Goal: Check status: Check status

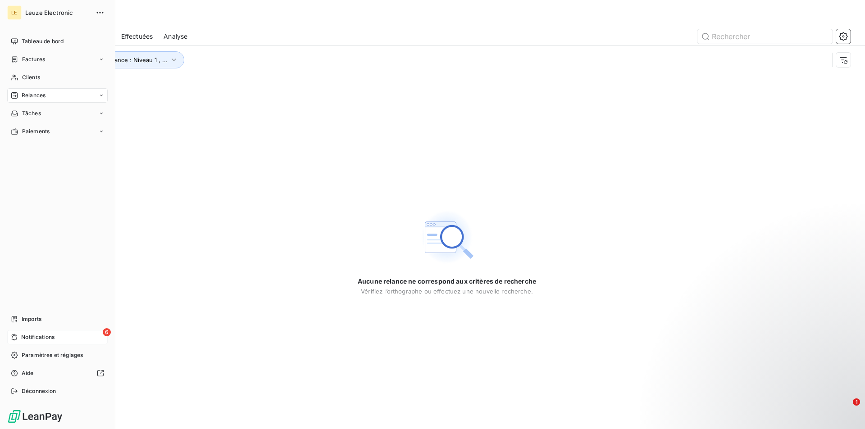
click at [19, 337] on div "6 Notifications" at bounding box center [57, 337] width 100 height 14
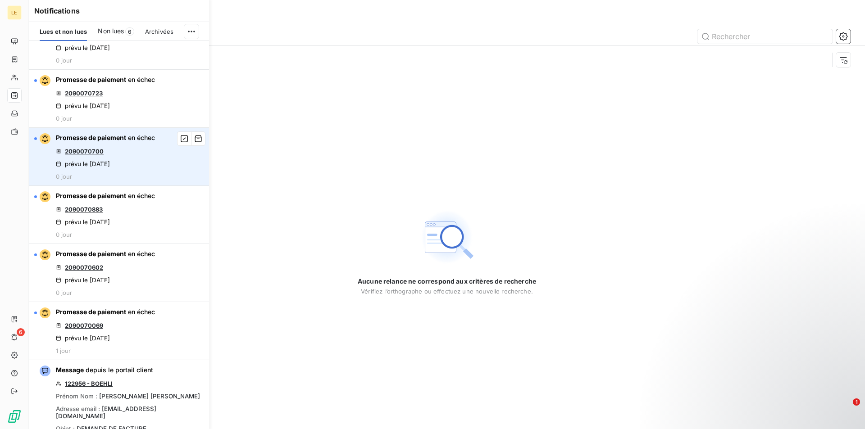
scroll to position [45, 0]
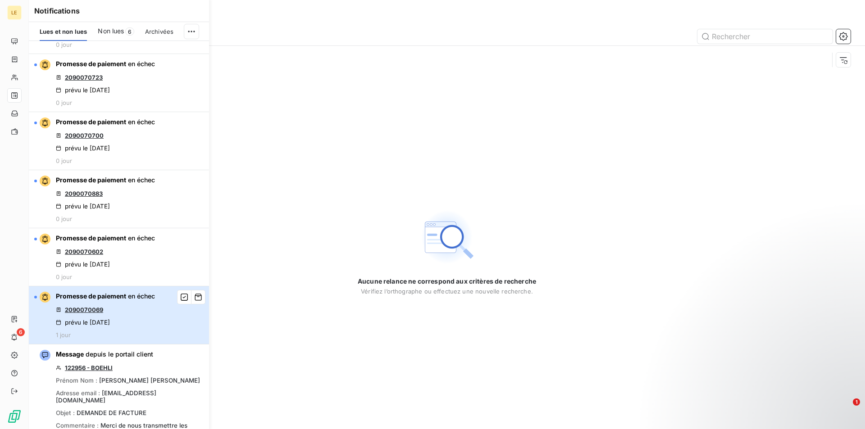
click at [146, 313] on div "Promesse de paiement en échec 2090070069 prévu le [DATE] 1 jour" at bounding box center [105, 315] width 99 height 47
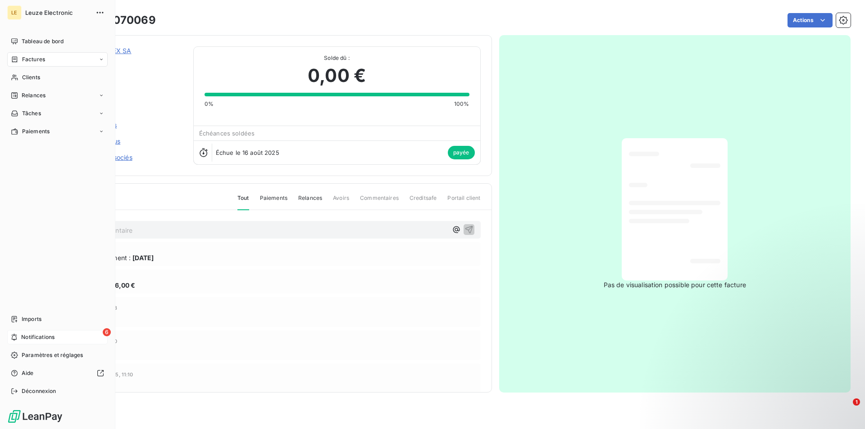
click at [44, 334] on span "Notifications" at bounding box center [37, 337] width 33 height 8
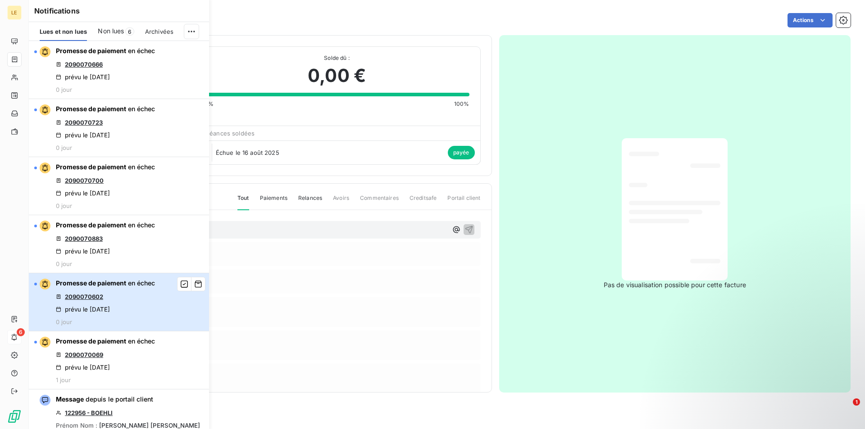
click at [117, 296] on div "Promesse de paiement en échec 2090070602 prévu le [DATE] 0 jour" at bounding box center [105, 302] width 99 height 47
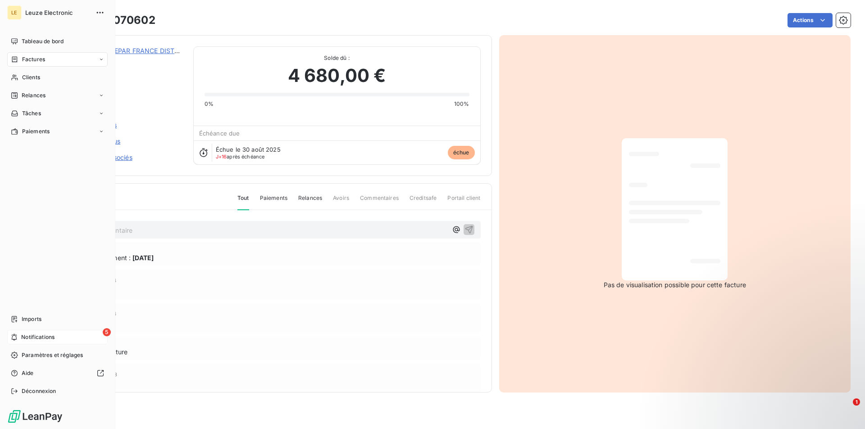
click at [47, 339] on span "Notifications" at bounding box center [37, 337] width 33 height 8
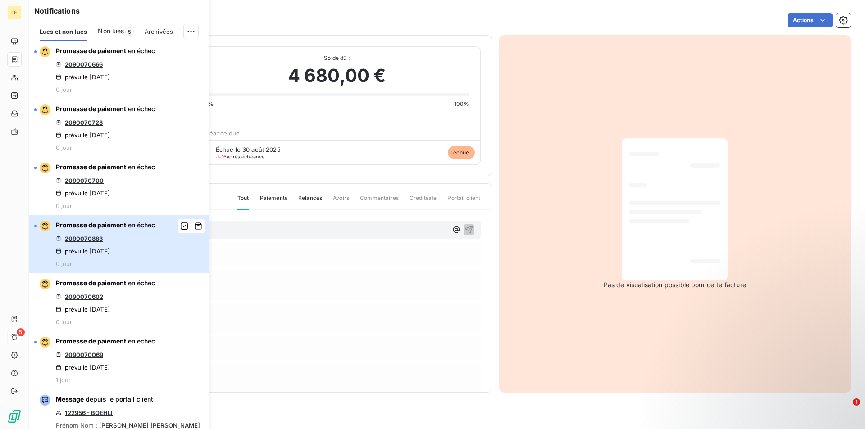
click at [144, 235] on div "Promesse de paiement en échec 2090070883 prévu le [DATE] 0 jour" at bounding box center [105, 244] width 99 height 47
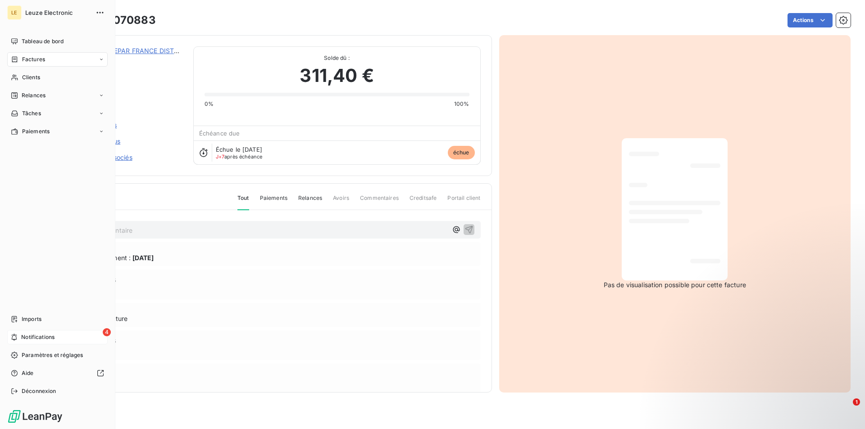
click at [33, 336] on span "Notifications" at bounding box center [37, 337] width 33 height 8
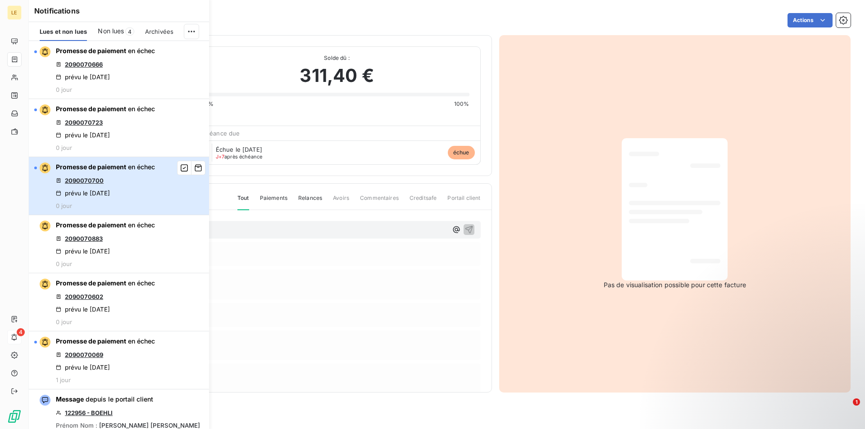
click at [135, 186] on div "Promesse de paiement en échec 2090070700 prévu le [DATE] 0 jour" at bounding box center [105, 186] width 99 height 47
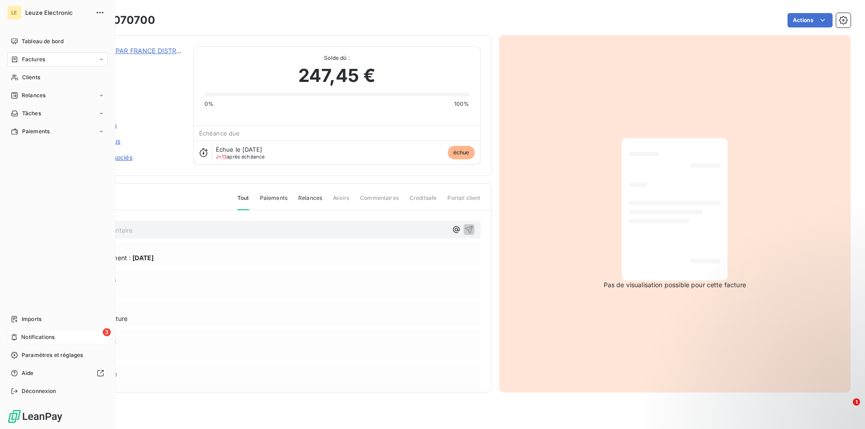
click at [52, 336] on span "Notifications" at bounding box center [37, 337] width 33 height 8
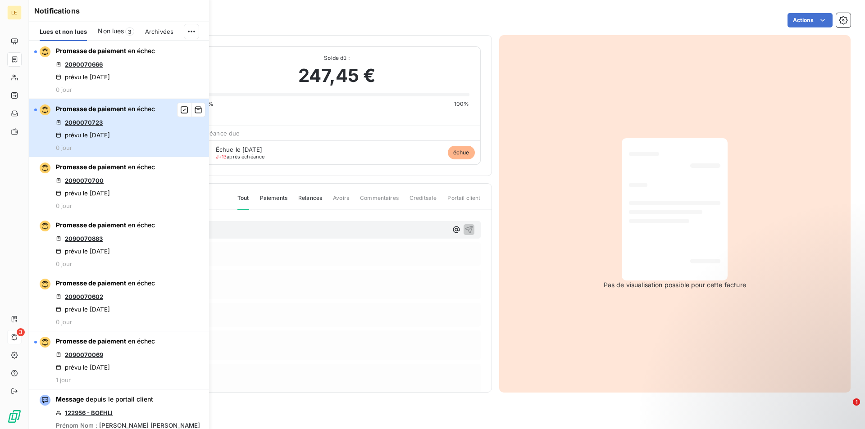
click at [110, 137] on div "prévu le [DATE]" at bounding box center [83, 135] width 54 height 7
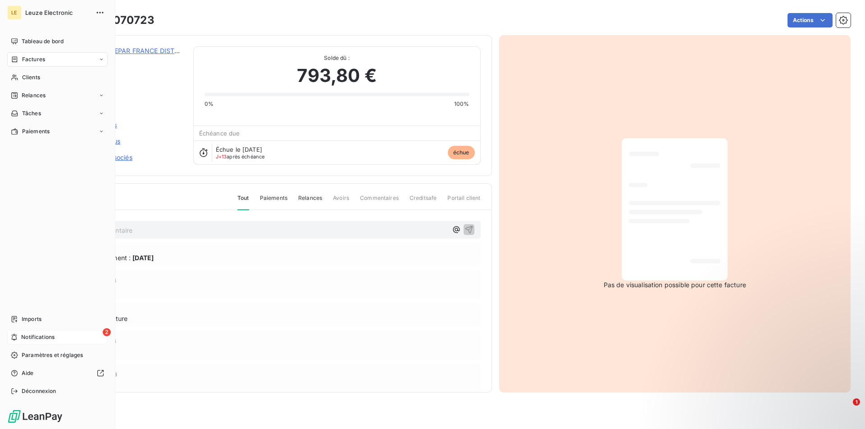
click at [36, 333] on span "Notifications" at bounding box center [37, 337] width 33 height 8
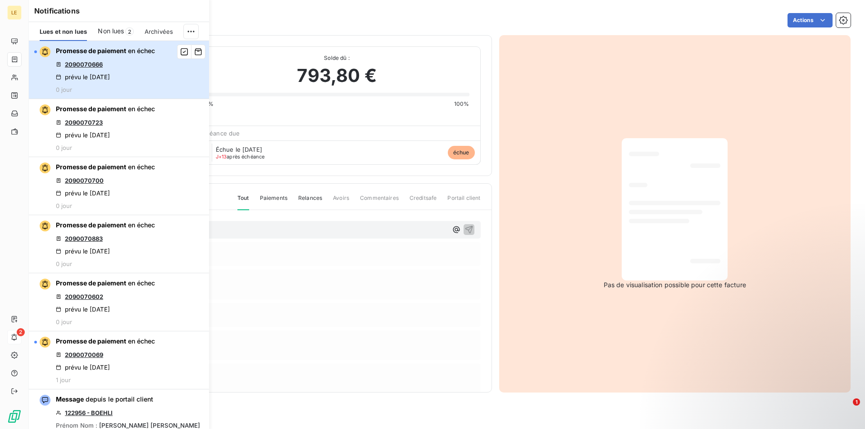
click at [148, 61] on div "Promesse de paiement en échec 2090070666 prévu le [DATE] 0 jour" at bounding box center [105, 69] width 99 height 47
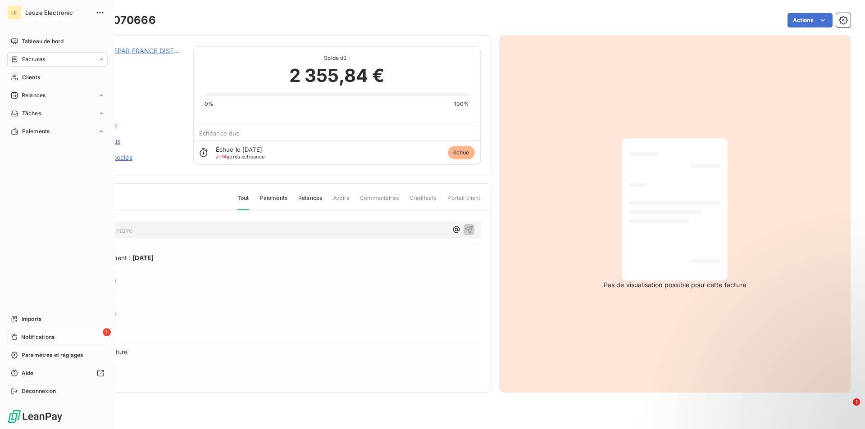
click at [35, 337] on span "Notifications" at bounding box center [37, 337] width 33 height 8
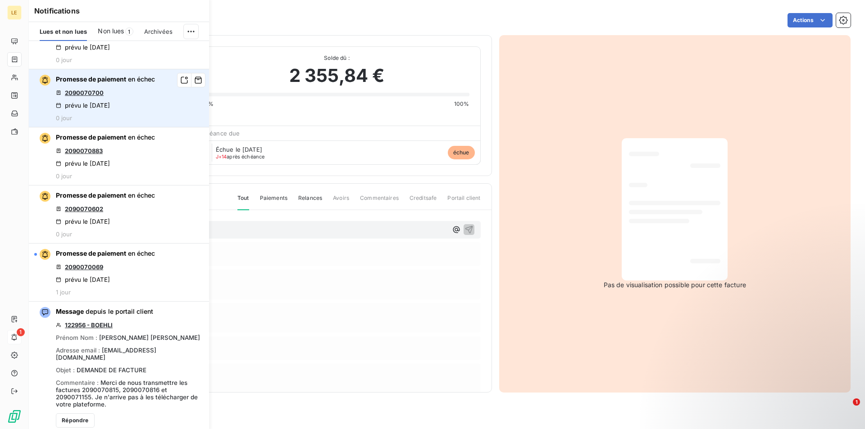
scroll to position [97, 0]
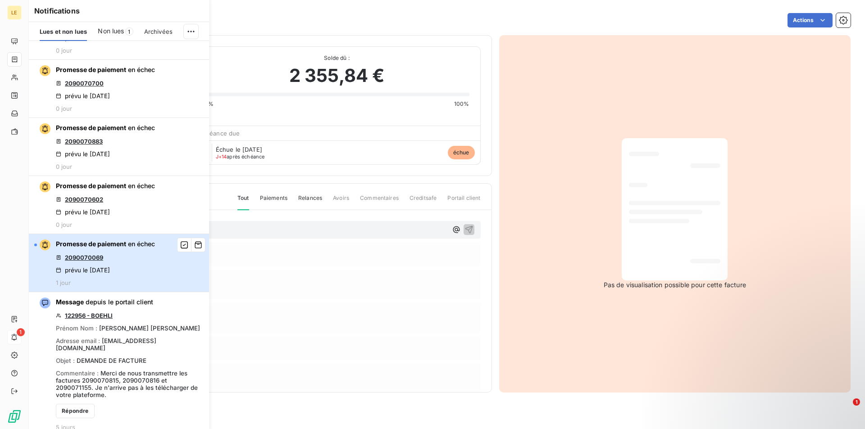
click at [140, 270] on div "Promesse de paiement en échec 2090070069 prévu le [DATE] 1 jour" at bounding box center [105, 263] width 99 height 47
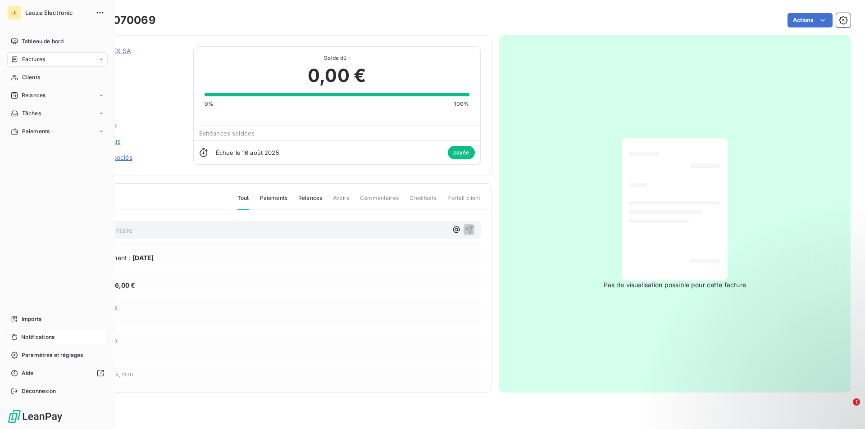
click at [30, 335] on span "Notifications" at bounding box center [37, 337] width 33 height 8
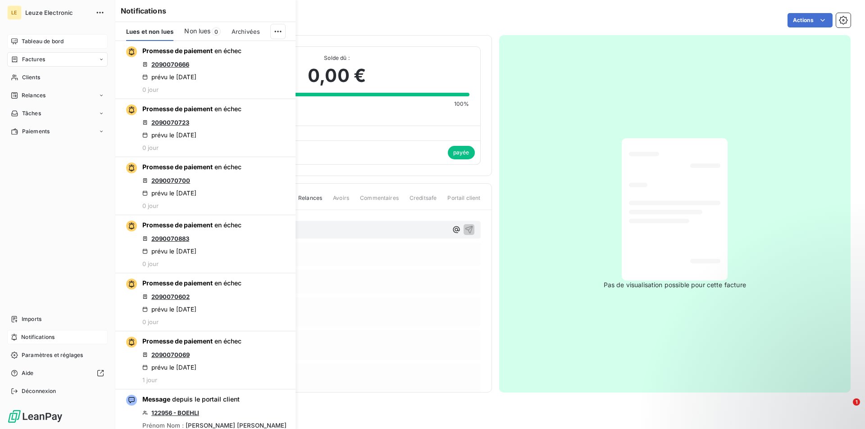
click at [27, 43] on span "Tableau de bord" at bounding box center [43, 41] width 42 height 8
